Goal: Information Seeking & Learning: Find specific fact

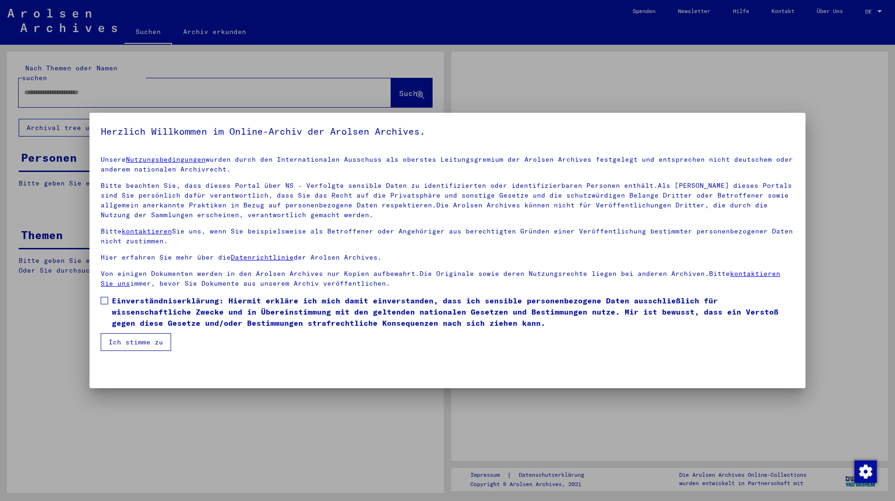
type input "**********"
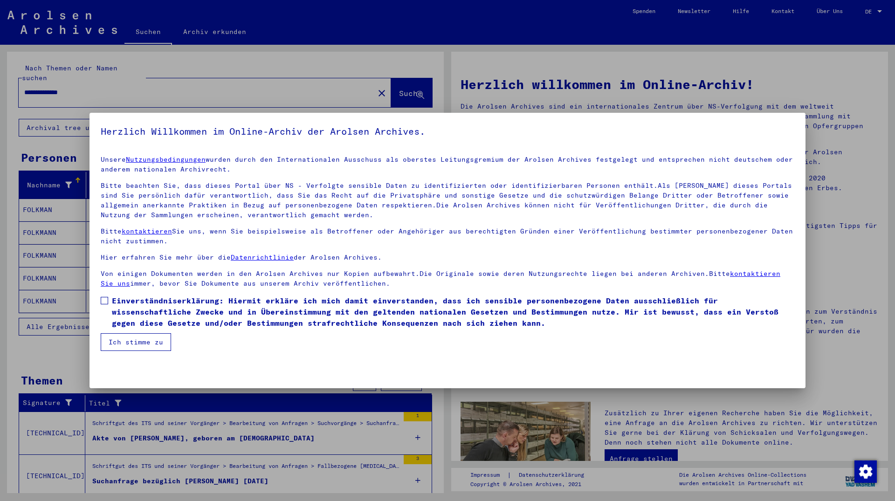
click at [108, 306] on label "Einverständniserklärung: Hiermit erkläre ich mich damit einverstanden, dass ich…" at bounding box center [448, 312] width 694 height 34
click at [145, 346] on button "Ich stimme zu" at bounding box center [136, 342] width 70 height 18
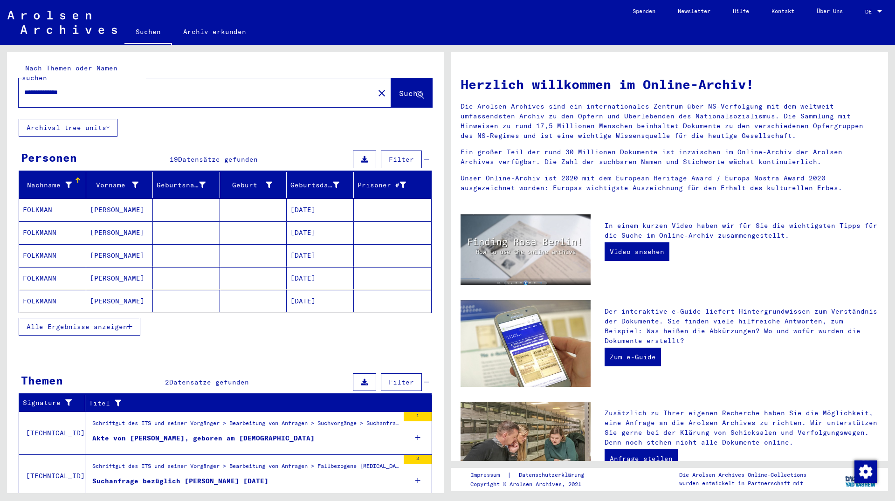
click at [115, 323] on span "Alle Ergebnisse anzeigen" at bounding box center [77, 327] width 101 height 8
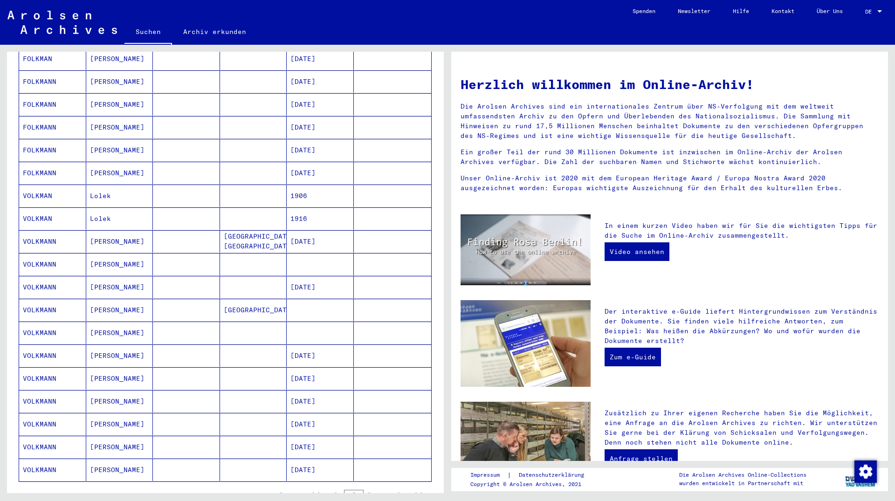
scroll to position [201, 0]
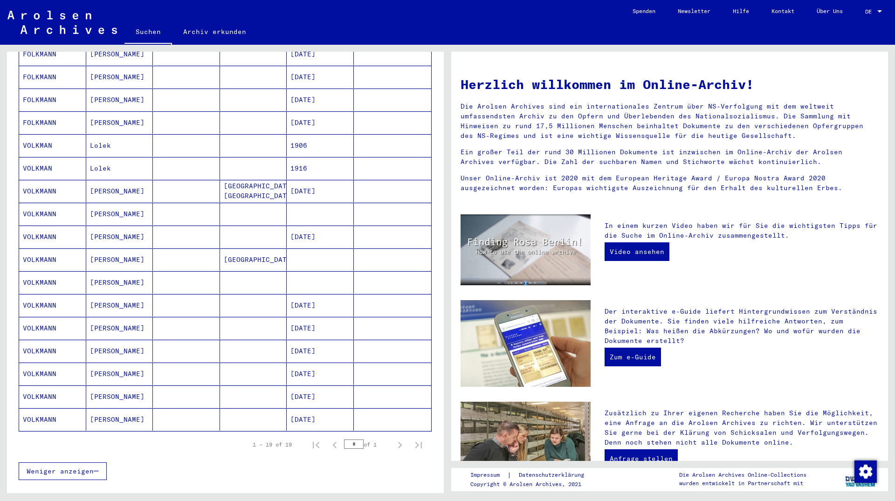
click at [86, 213] on mat-cell "[PERSON_NAME]" at bounding box center [119, 214] width 67 height 22
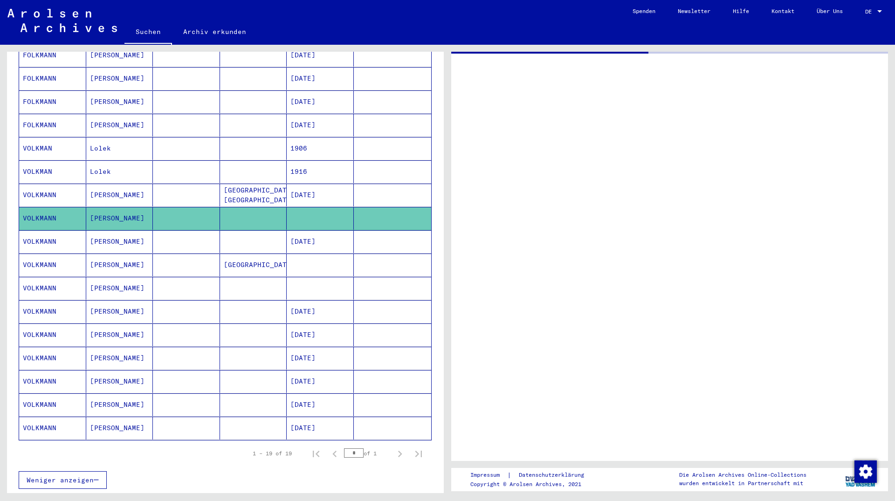
scroll to position [202, 0]
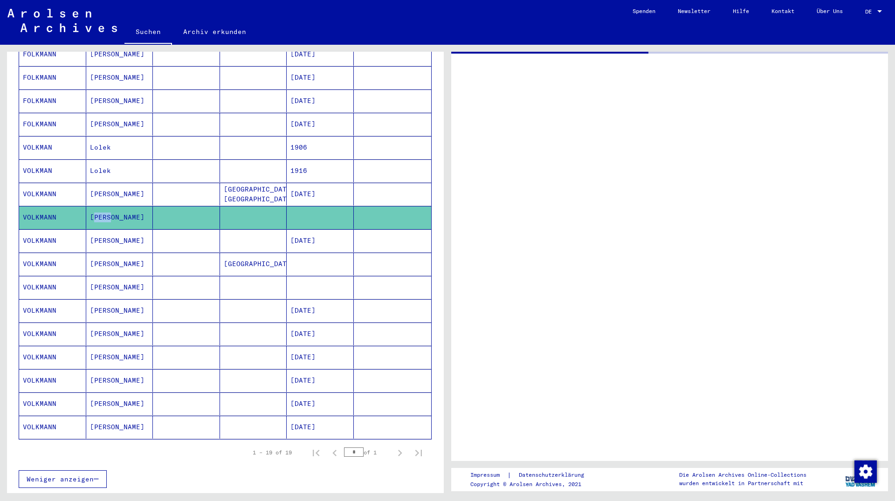
click at [86, 213] on mat-cell "[PERSON_NAME]" at bounding box center [119, 217] width 67 height 23
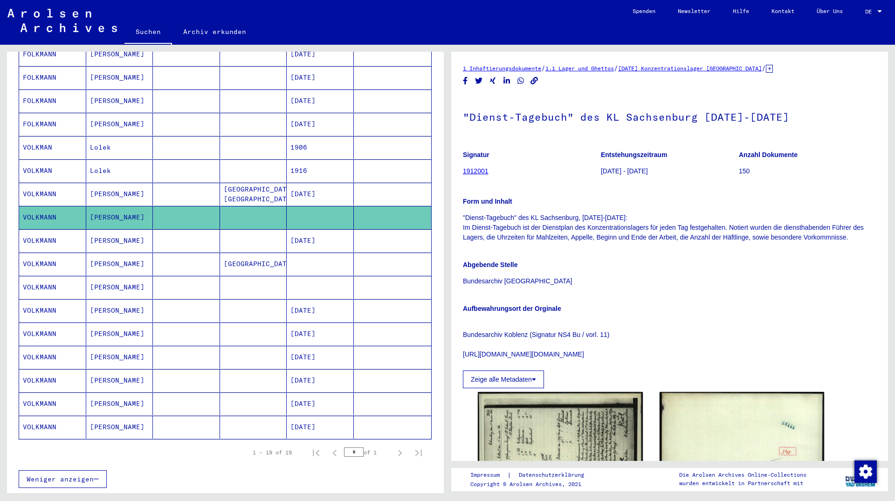
click at [647, 246] on div "Signatur 1912001 Entstehungszeitraum [DATE] - [DATE] Anzahl Dokumente 150 Form …" at bounding box center [669, 266] width 413 height 245
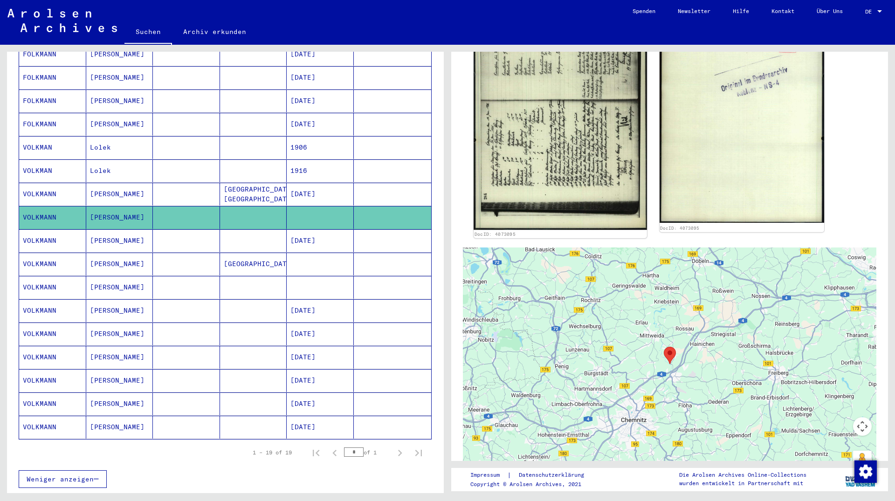
scroll to position [503, 0]
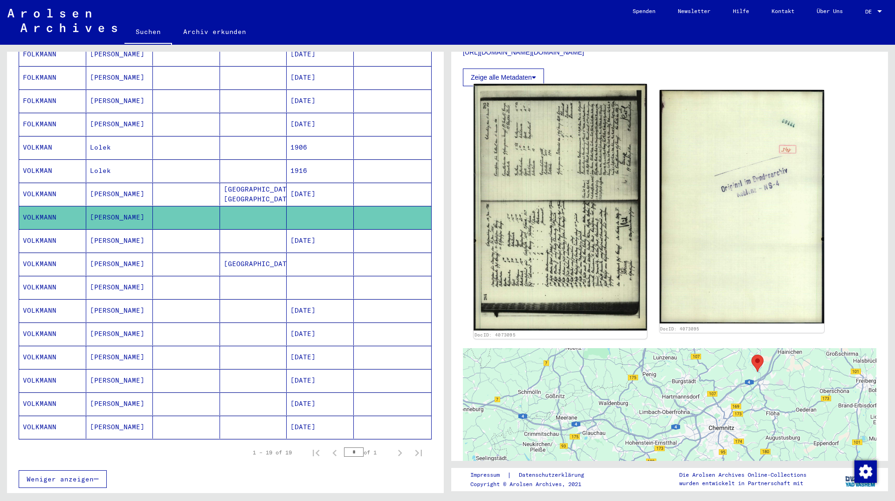
click at [531, 257] on img at bounding box center [560, 207] width 173 height 247
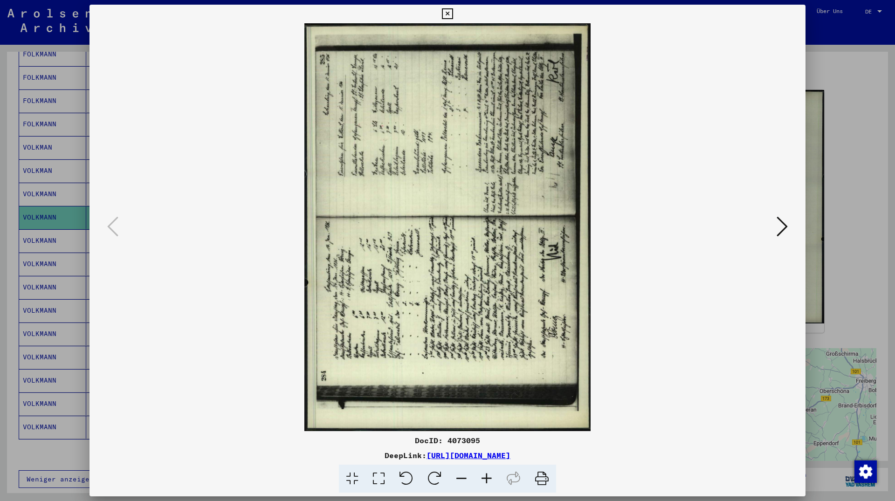
click at [432, 469] on icon at bounding box center [434, 479] width 28 height 28
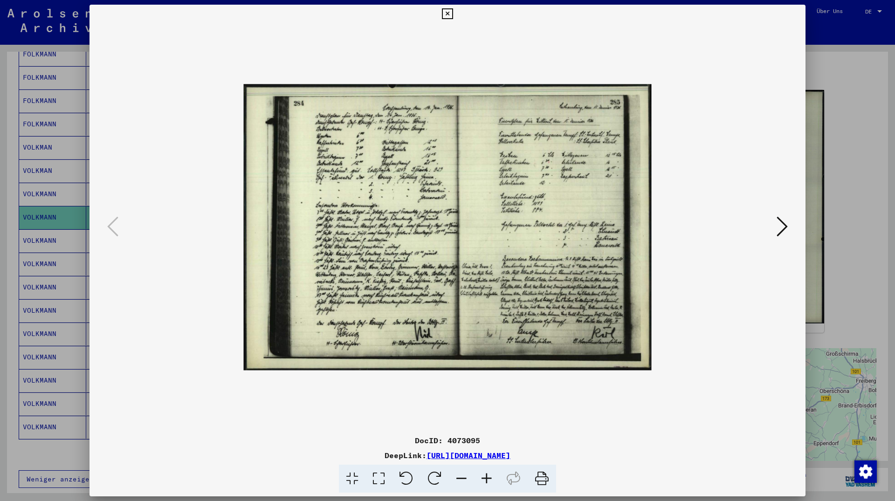
click at [428, 454] on link "[URL][DOMAIN_NAME]" at bounding box center [469, 455] width 84 height 9
click at [709, 318] on div at bounding box center [447, 227] width 653 height 408
click at [427, 455] on link "[URL][DOMAIN_NAME]" at bounding box center [469, 455] width 84 height 9
